Goal: Task Accomplishment & Management: Manage account settings

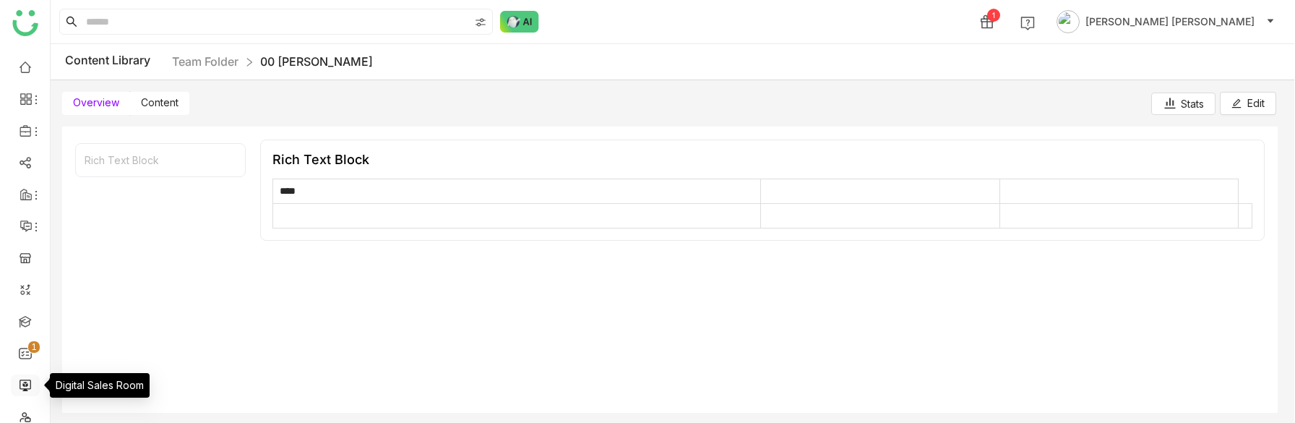
click at [23, 382] on link at bounding box center [25, 384] width 13 height 12
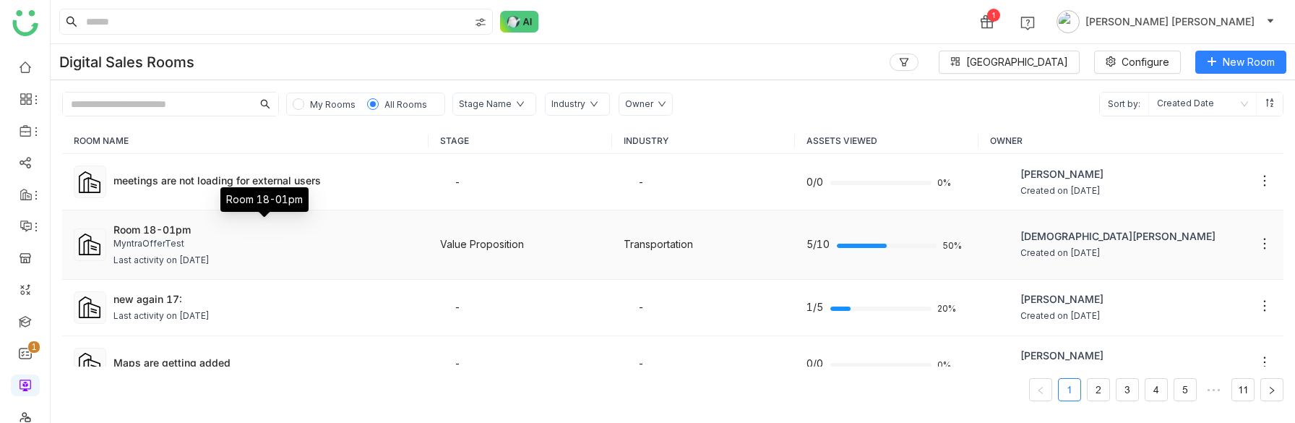
click at [253, 228] on div "Room 18-01pm" at bounding box center [264, 229] width 303 height 15
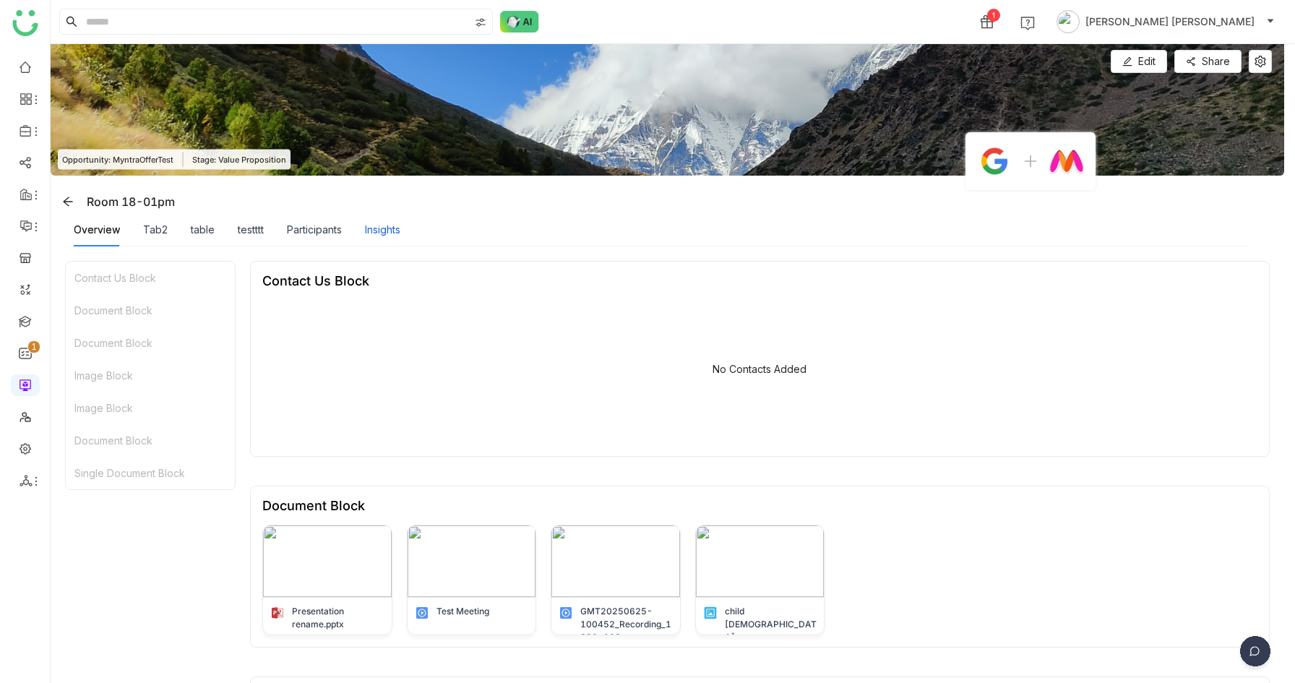
click at [385, 225] on div "Insights" at bounding box center [382, 230] width 35 height 16
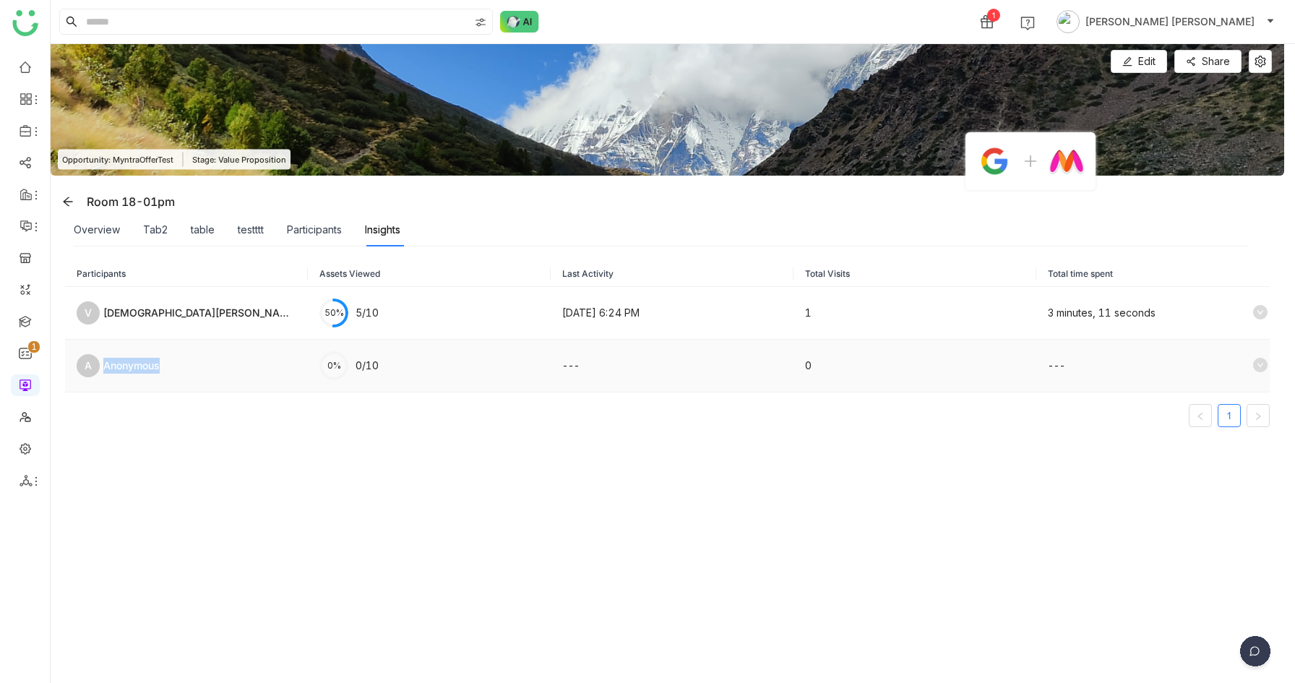
drag, startPoint x: 176, startPoint y: 367, endPoint x: 105, endPoint y: 368, distance: 71.5
click at [105, 368] on div "A Anonymous" at bounding box center [187, 365] width 220 height 23
copy div "Anonymous"
click at [25, 68] on link at bounding box center [25, 66] width 13 height 12
